Goal: Task Accomplishment & Management: Manage account settings

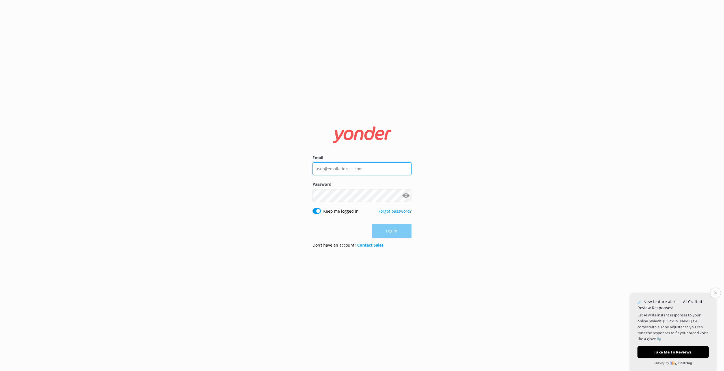
type input "[EMAIL_ADDRESS][DOMAIN_NAME]"
click at [397, 229] on button "Log in" at bounding box center [392, 231] width 40 height 14
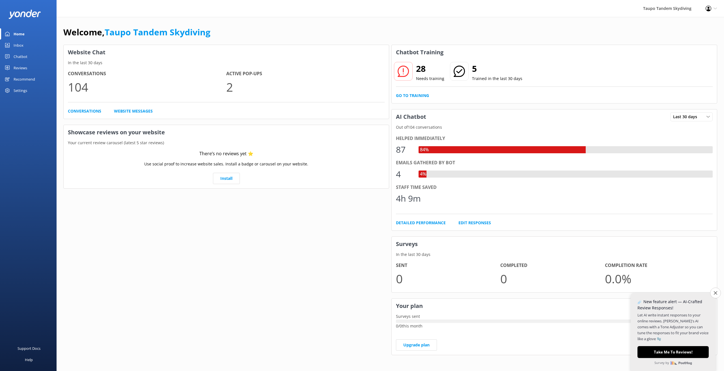
click at [22, 54] on div "Chatbot" at bounding box center [21, 56] width 14 height 11
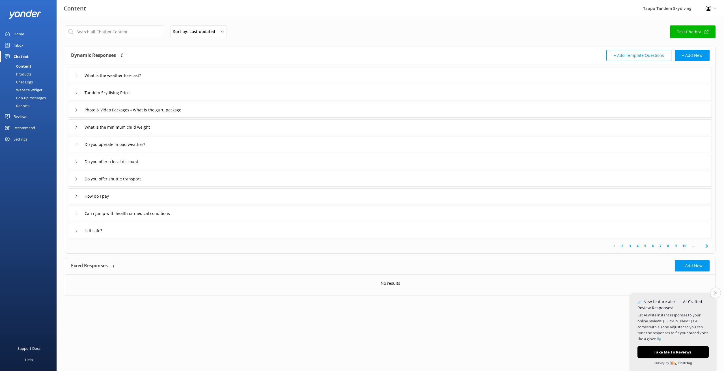
click at [29, 95] on div "Pop-up messages" at bounding box center [24, 98] width 42 height 8
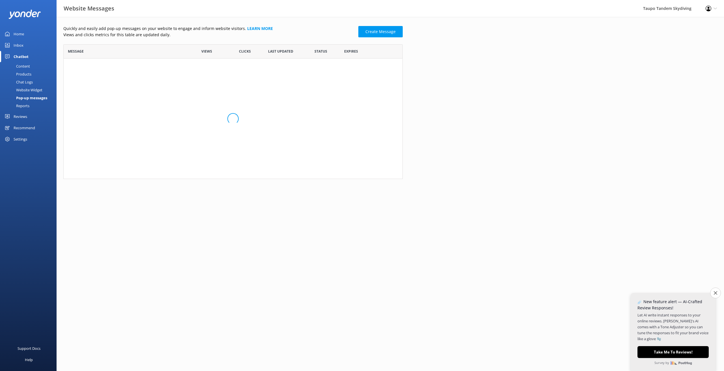
scroll to position [111, 339]
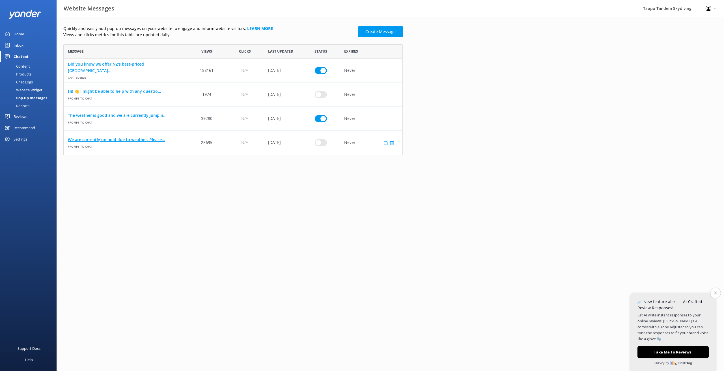
click at [152, 137] on link "We are currently on hold due to weather. Please..." at bounding box center [126, 140] width 116 height 6
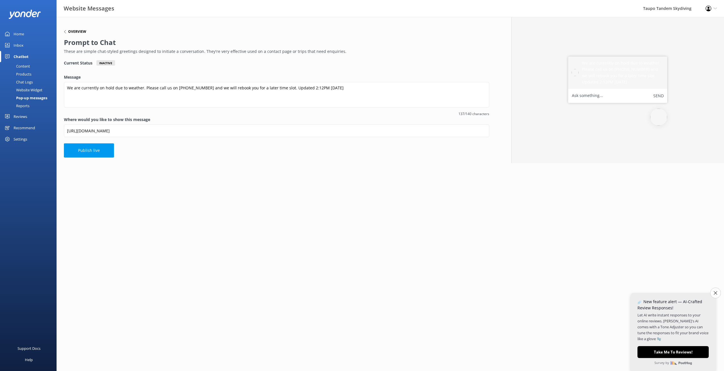
click at [78, 30] on h6 "Overview" at bounding box center [77, 31] width 18 height 3
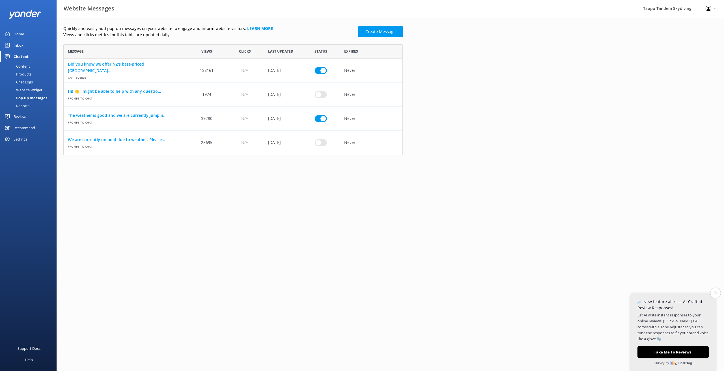
scroll to position [111, 339]
click at [165, 117] on link "The weather is good and we are currently jumpin..." at bounding box center [126, 115] width 116 height 6
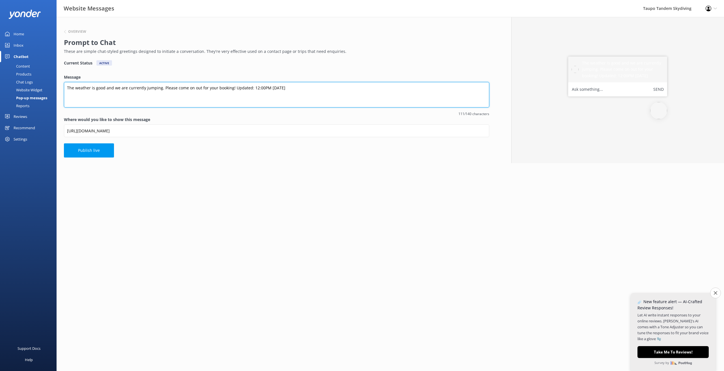
click at [253, 87] on textarea "The weather is good and we are currently jumping. Please come on out for your b…" at bounding box center [276, 94] width 425 height 25
drag, startPoint x: 251, startPoint y: 87, endPoint x: 247, endPoint y: 90, distance: 6.1
click at [251, 87] on textarea "The weather is good and we are currently jumping. Please come on out for your b…" at bounding box center [276, 94] width 425 height 25
click at [257, 85] on textarea "The weather is good and we are currently jumping. Please come on out for your b…" at bounding box center [276, 94] width 425 height 25
type textarea "The weather is good and we are currently jumping. Please come on out for your b…"
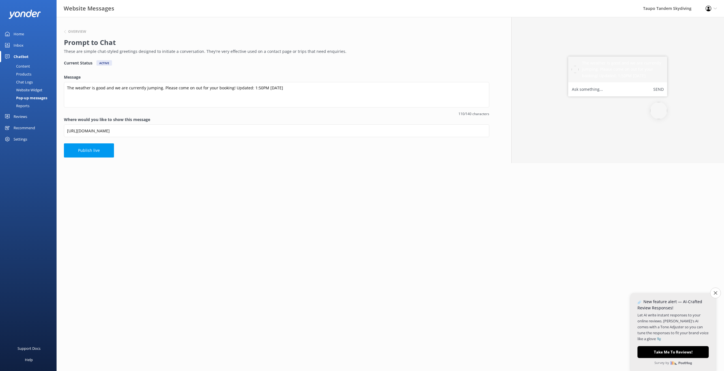
drag, startPoint x: 240, startPoint y: 152, endPoint x: 229, endPoint y: 153, distance: 10.8
click at [240, 152] on div "Overview Prompt to Chat These are simple chat-styled greetings designed to init…" at bounding box center [277, 90] width 440 height 146
click at [89, 148] on button "Publish live" at bounding box center [89, 150] width 50 height 14
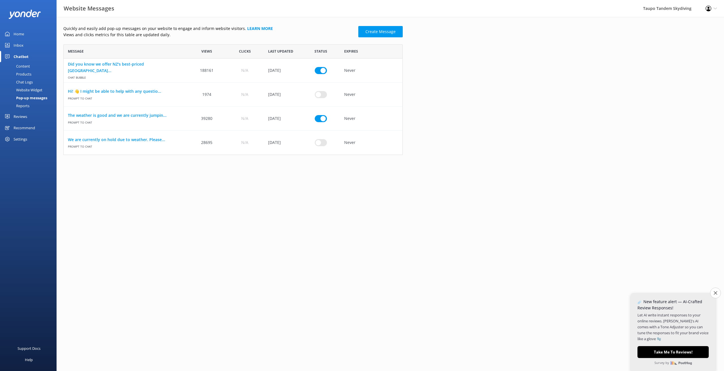
scroll to position [111, 339]
